Goal: Navigation & Orientation: Find specific page/section

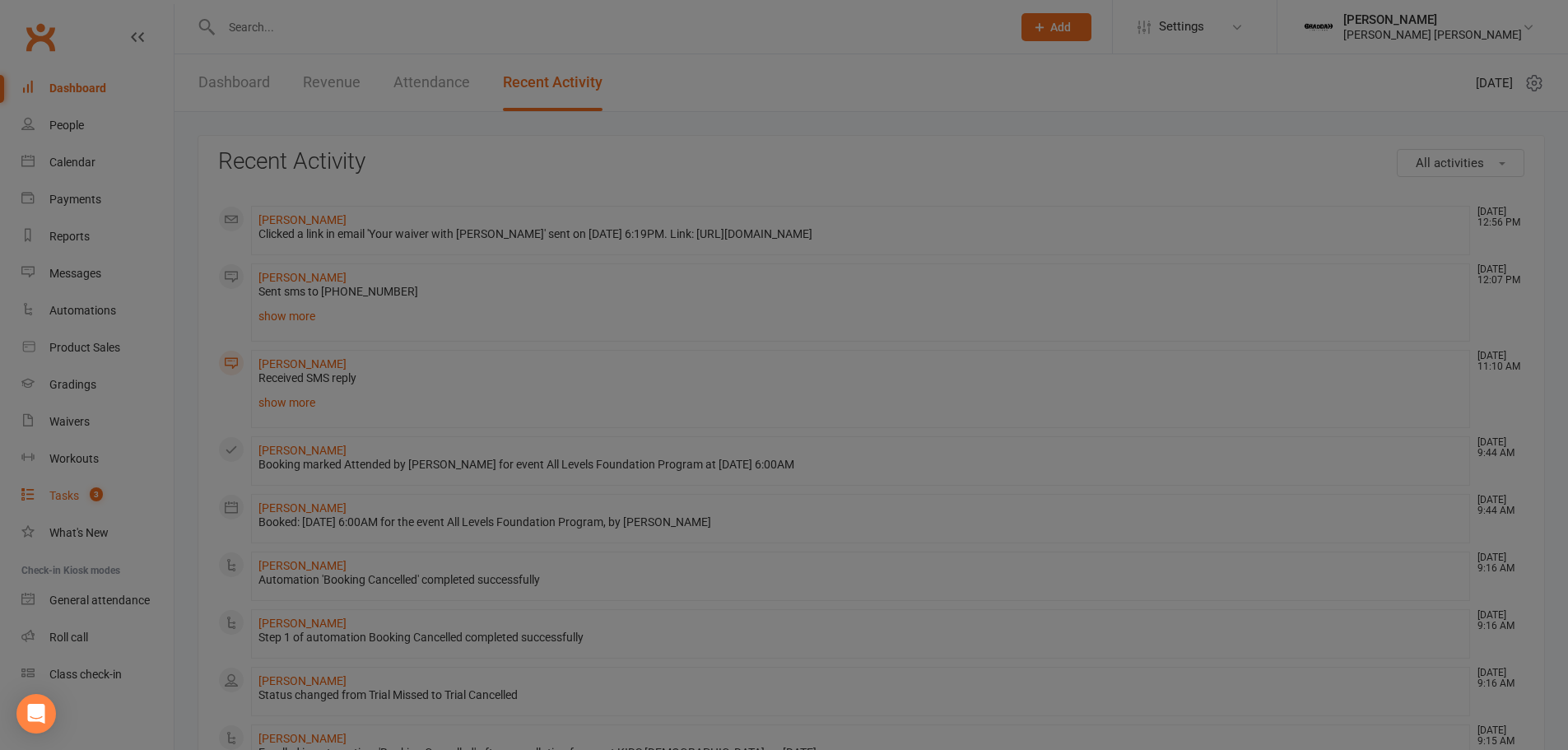
click at [74, 499] on div "Tasks" at bounding box center [64, 496] width 29 height 13
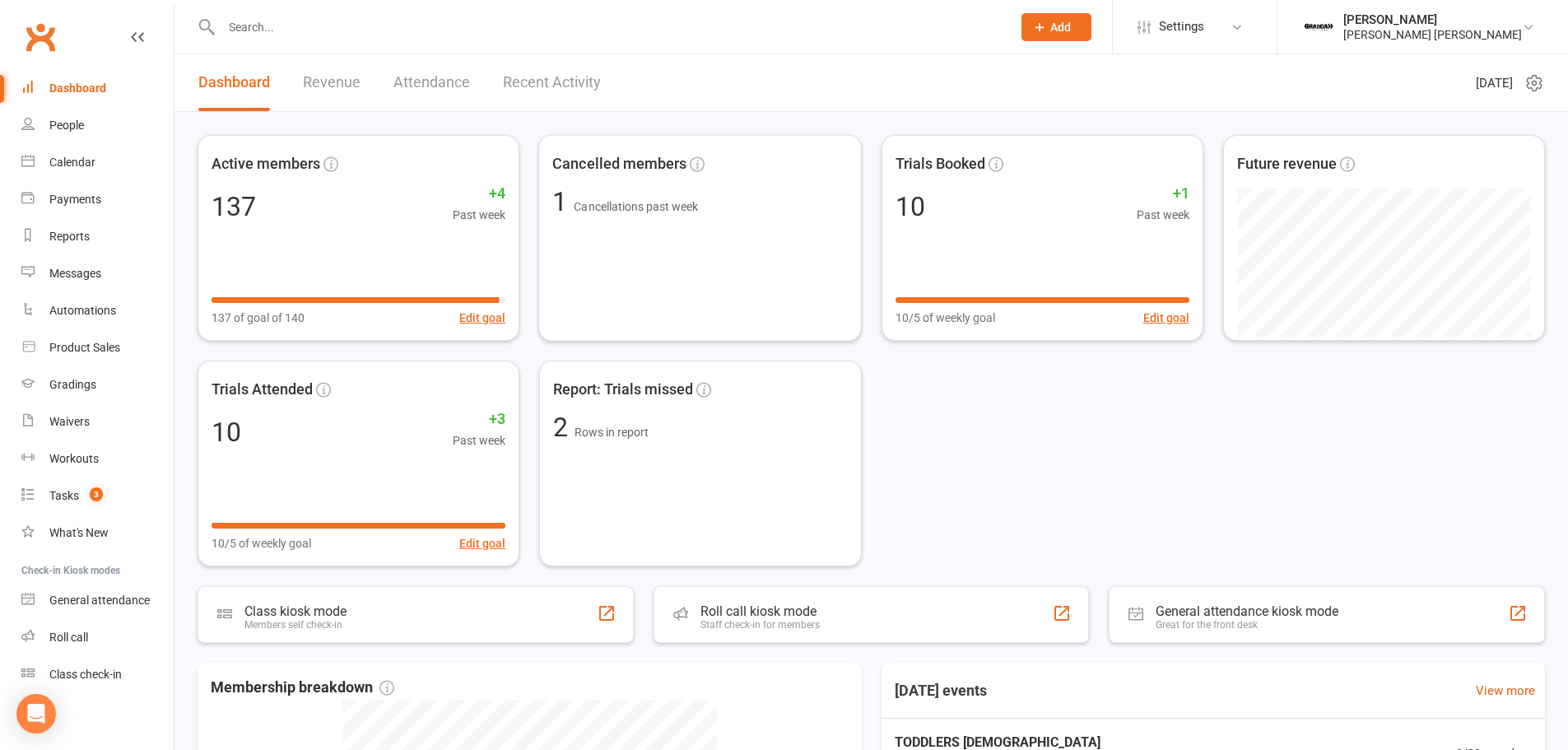
click at [564, 72] on link "Recent Activity" at bounding box center [552, 83] width 97 height 57
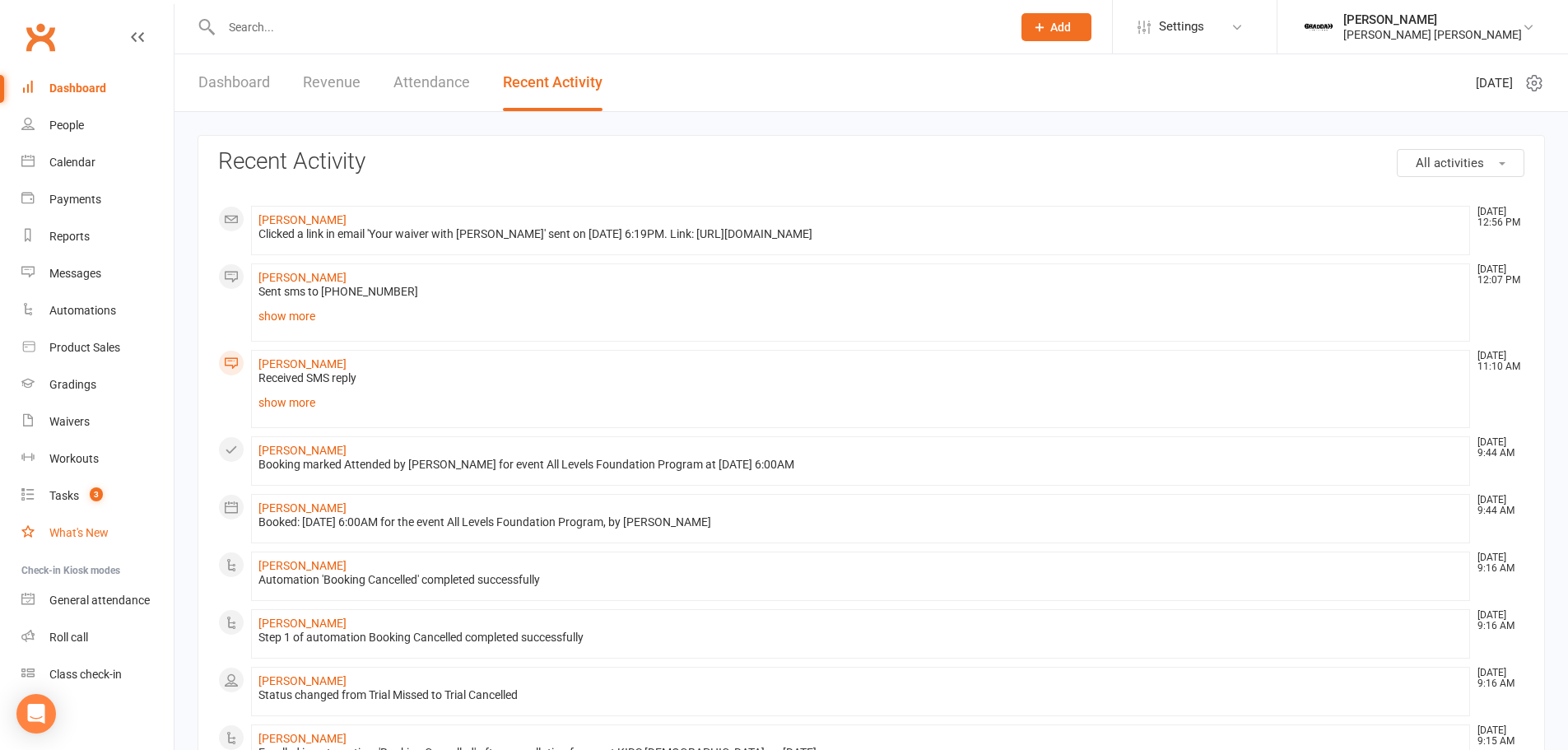
click at [109, 540] on link "What's New" at bounding box center [97, 533] width 153 height 37
